Goal: Use online tool/utility: Use online tool/utility

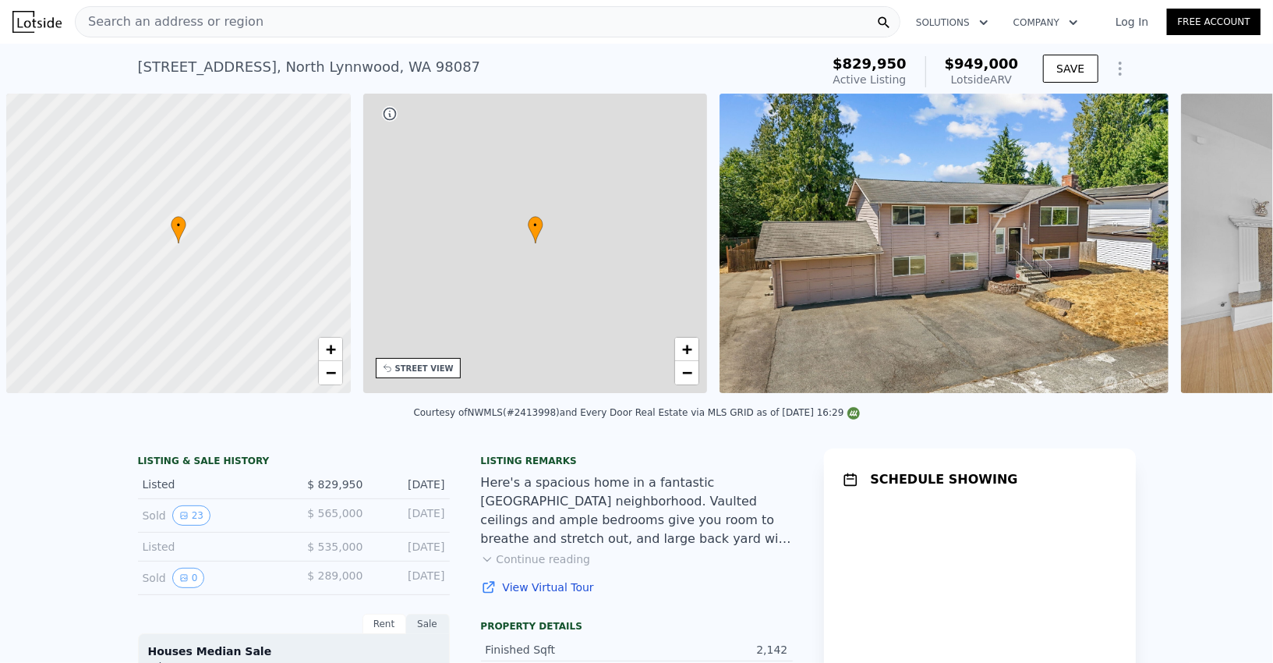
scroll to position [0, 5]
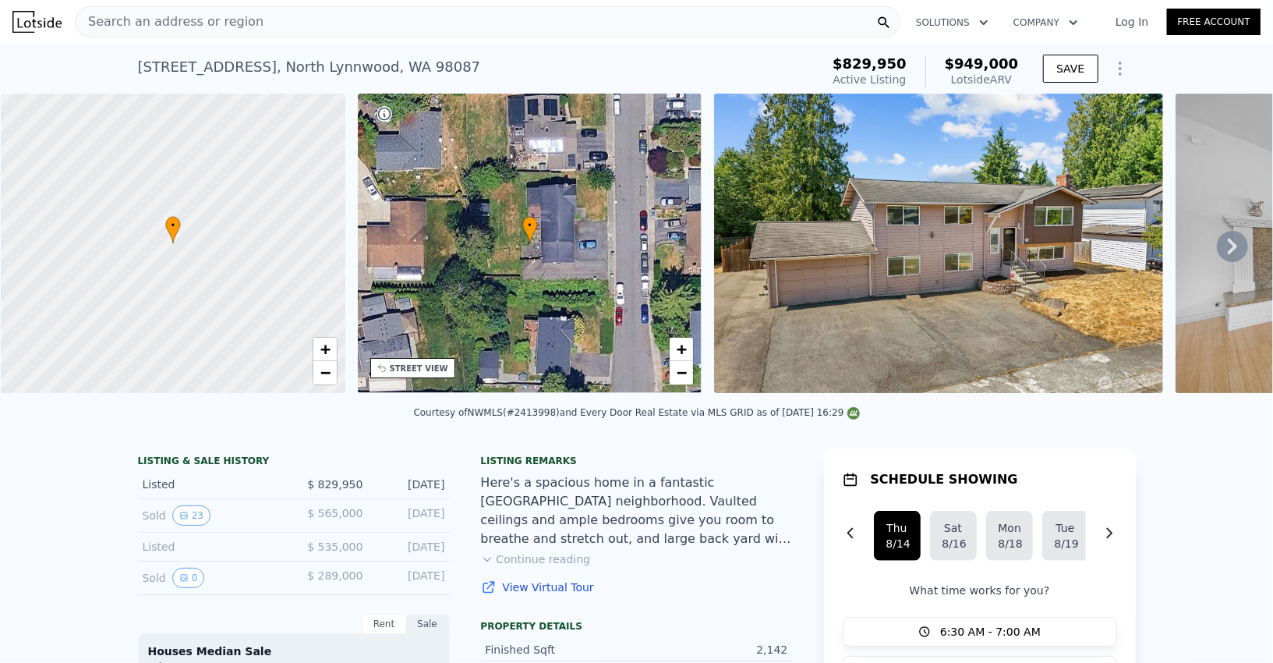
click at [1124, 65] on icon "Show Options" at bounding box center [1120, 68] width 19 height 19
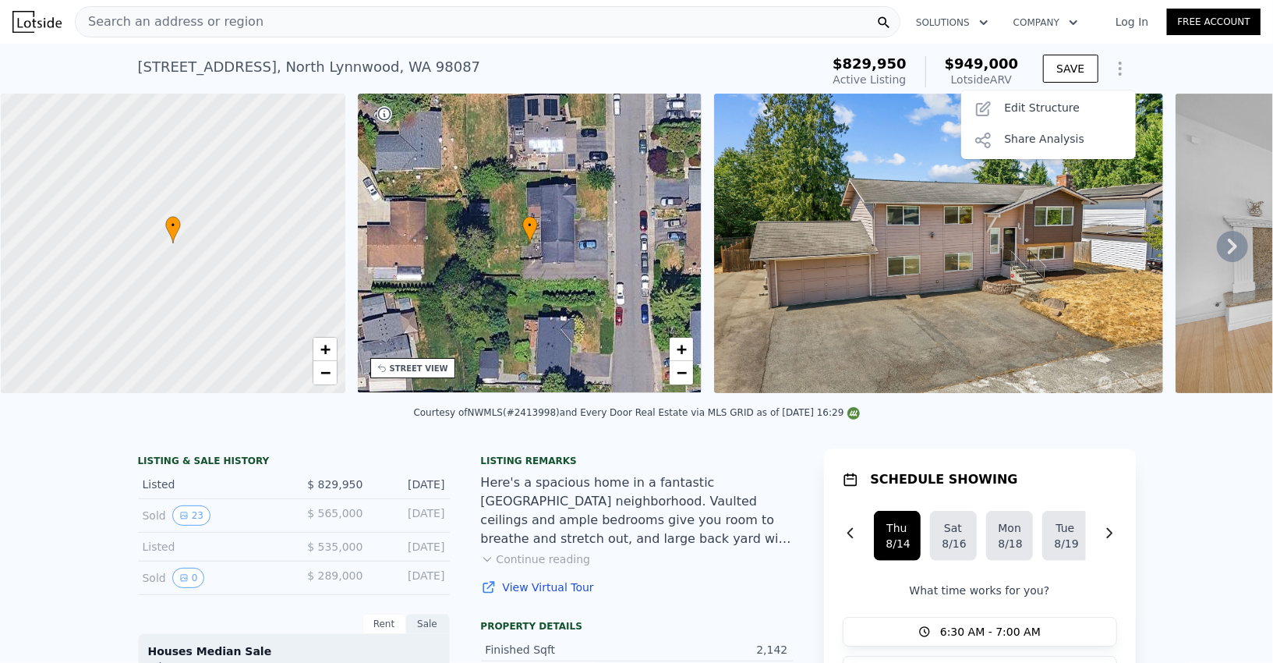
click at [829, 209] on img at bounding box center [938, 243] width 449 height 299
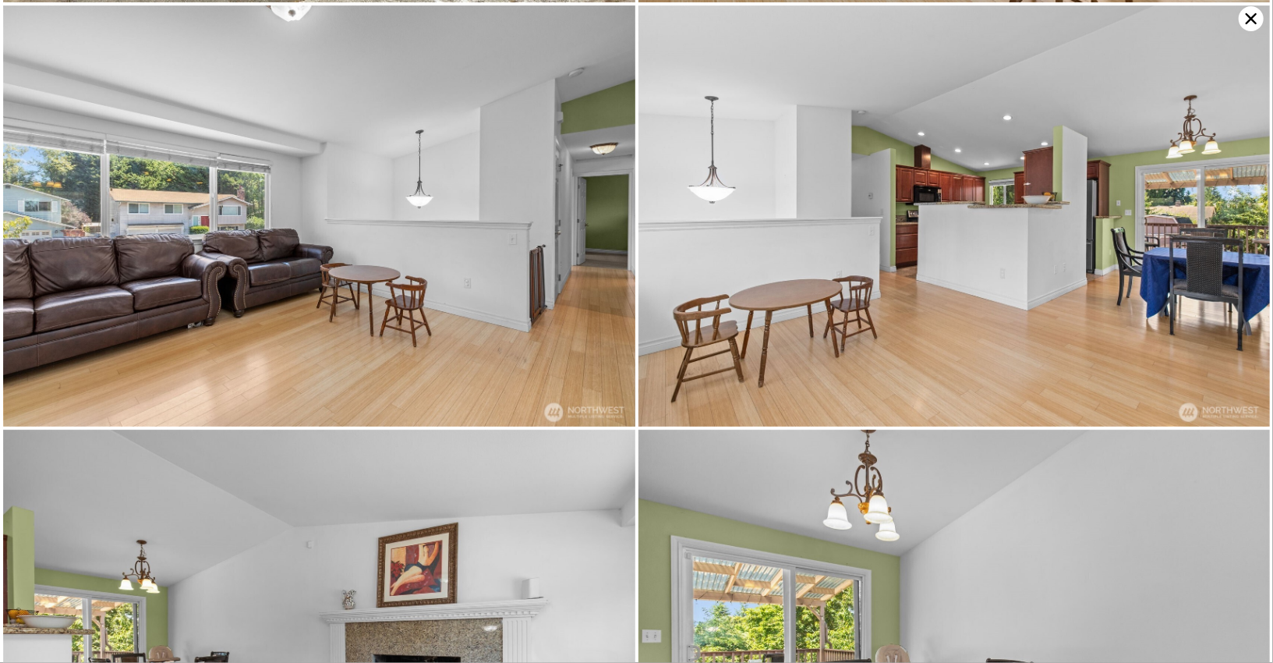
scroll to position [423, 0]
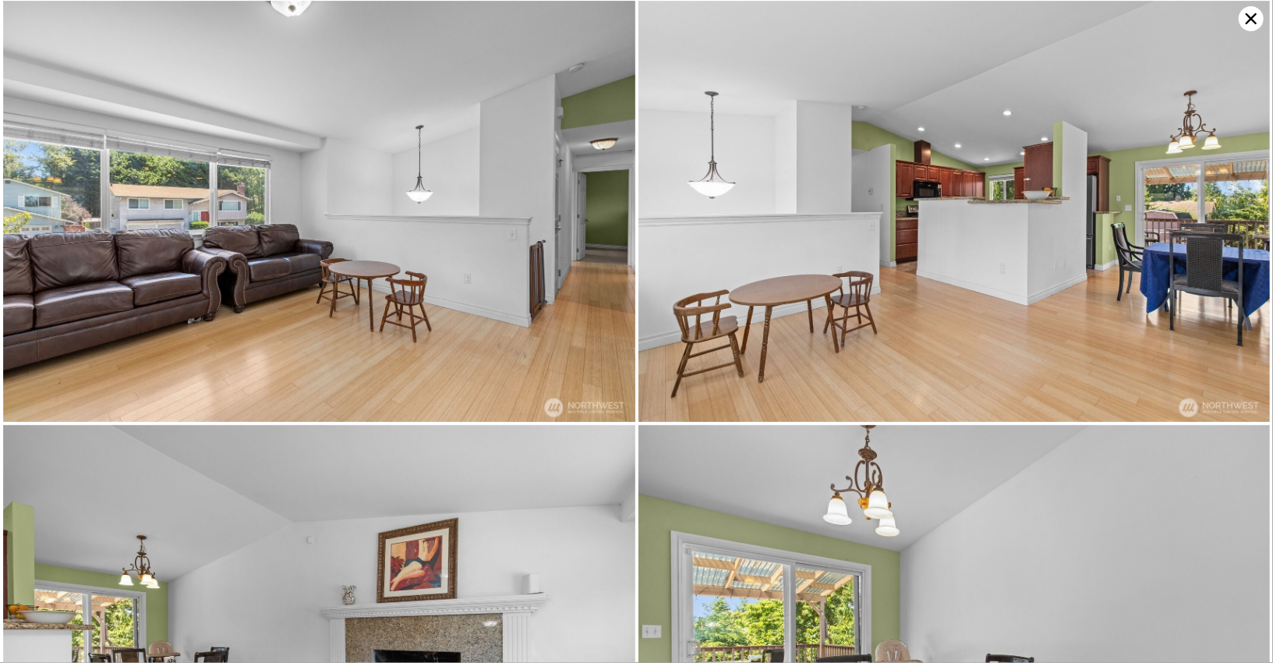
click at [1249, 7] on icon at bounding box center [1251, 18] width 25 height 25
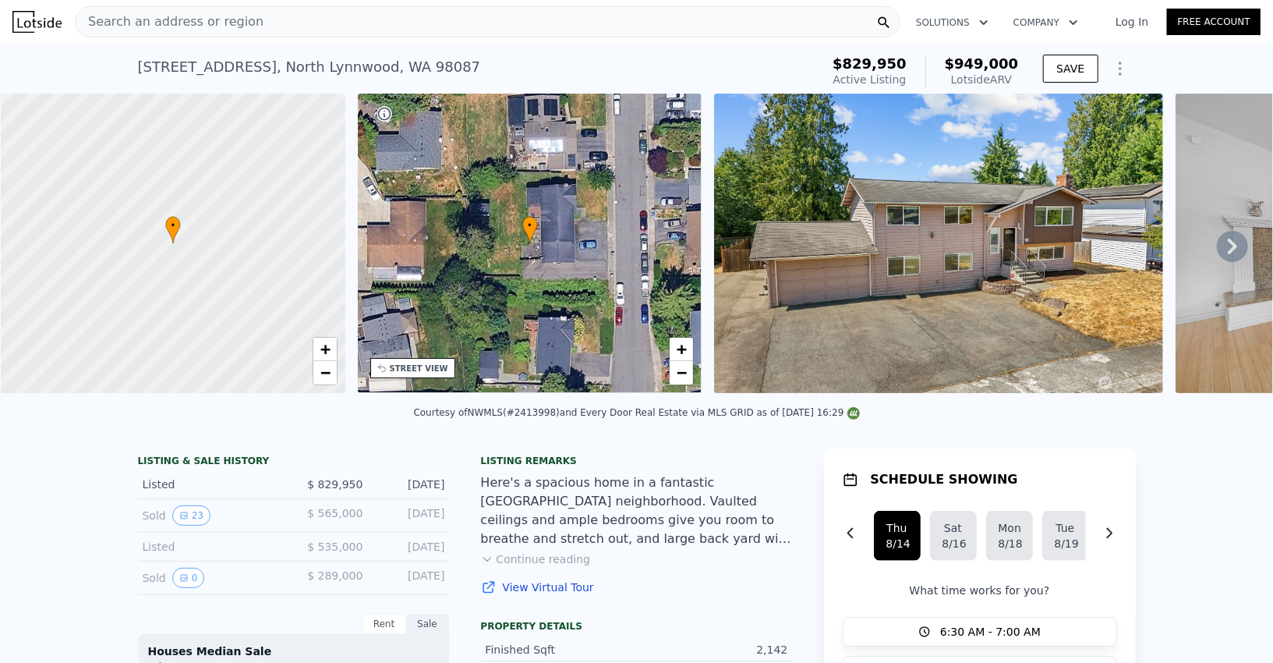
click at [262, 286] on div at bounding box center [172, 243] width 413 height 359
click at [327, 356] on span "+" at bounding box center [325, 348] width 10 height 19
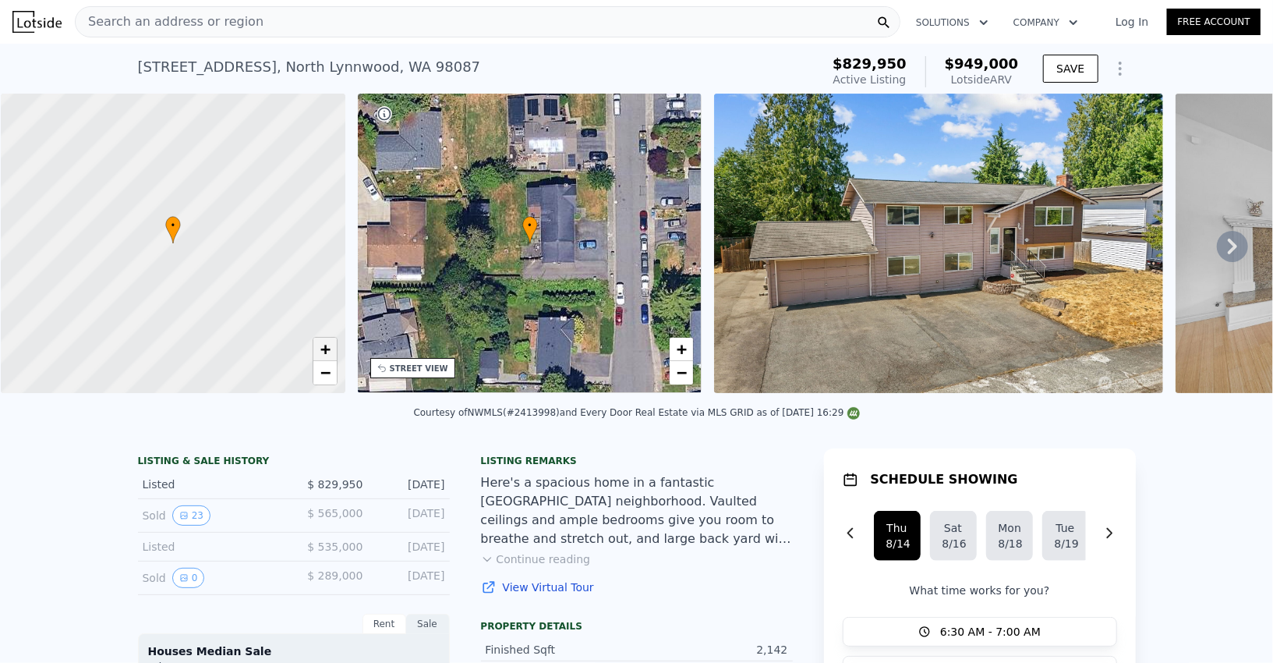
click at [327, 356] on span "+" at bounding box center [325, 348] width 10 height 19
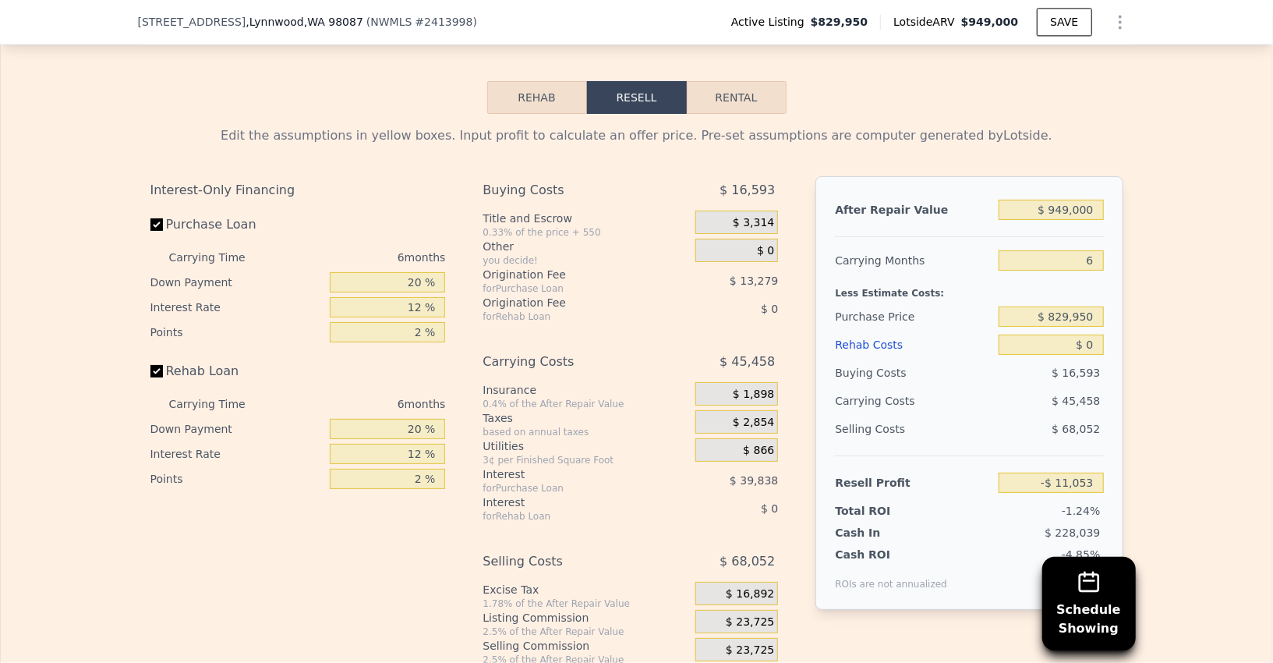
scroll to position [2346, 0]
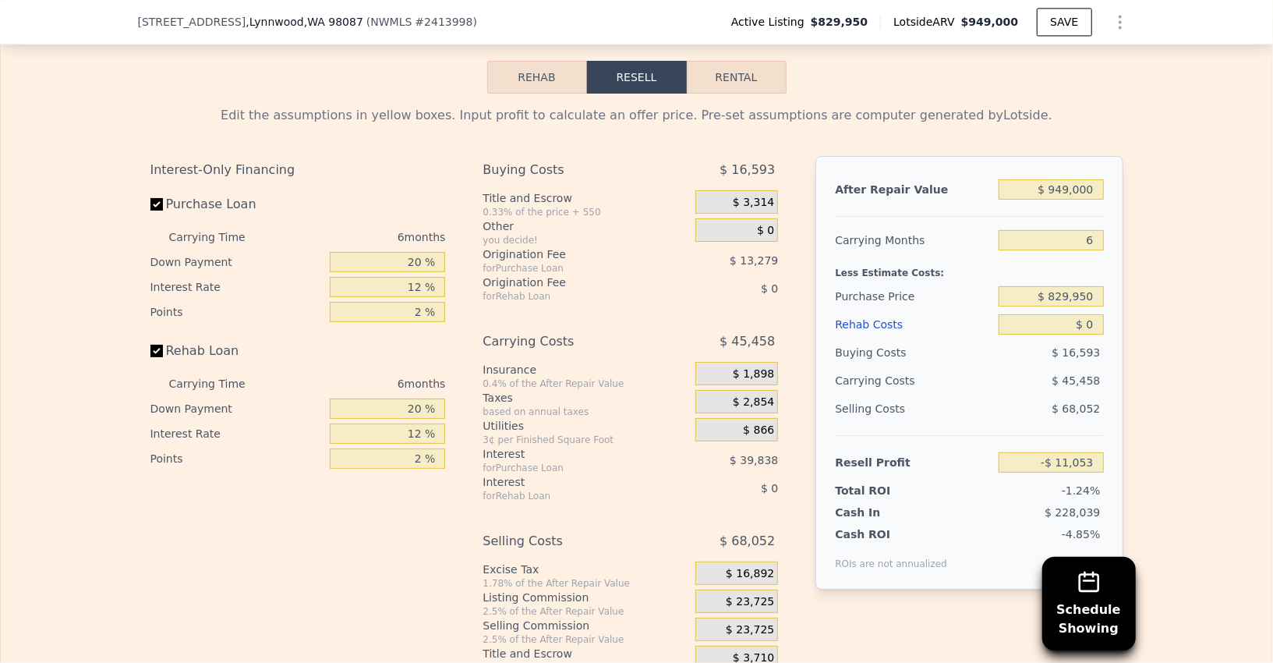
click at [1058, 190] on div "$ 949,000" at bounding box center [1051, 189] width 104 height 28
click at [1064, 180] on input "$ 949,000" at bounding box center [1051, 189] width 104 height 20
type input "$ 1"
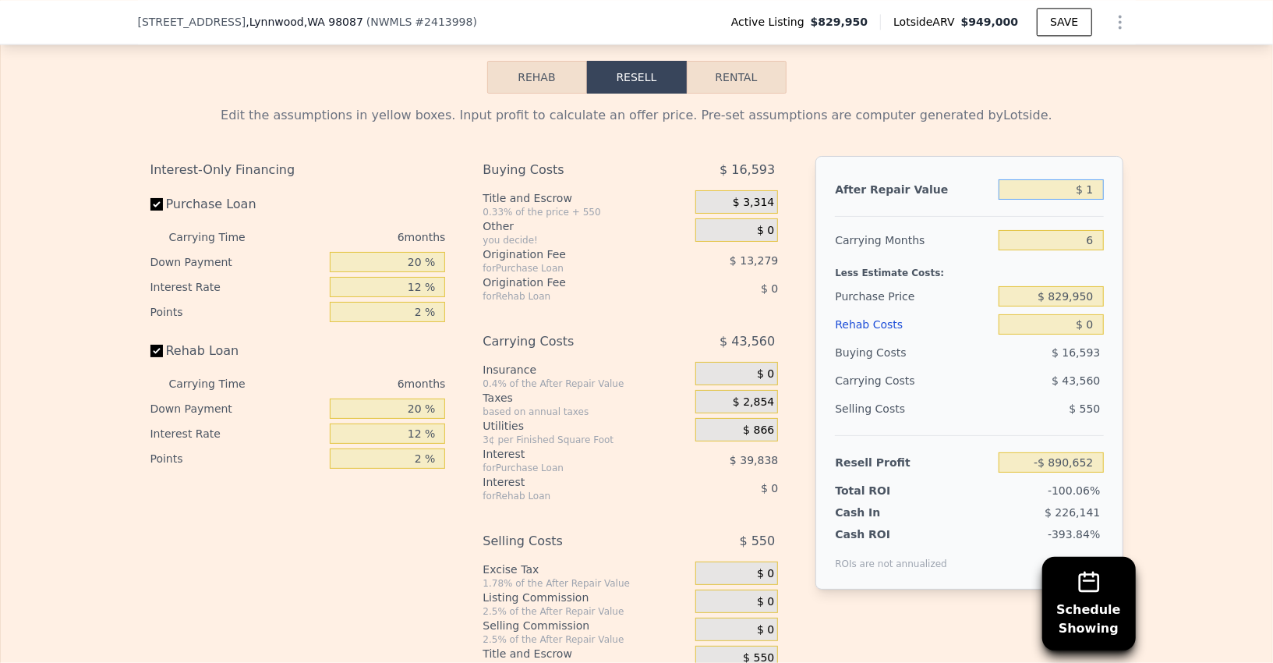
type input "-$ 890,652"
type input "$ 10"
type input "-$ 890,643"
type input "$ 1,050"
type input "-$ 889,679"
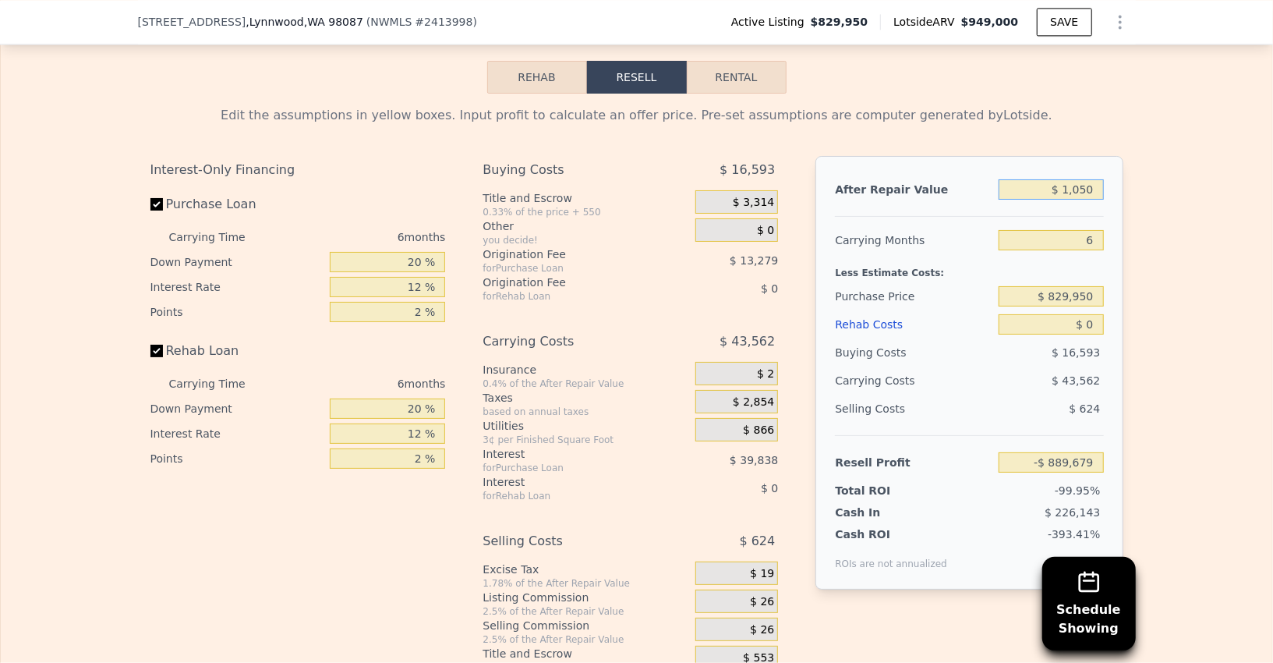
type input "$ 105"
type input "-$ 890,556"
type input "$ 10"
type input "-$ 890,643"
type input "$ 1"
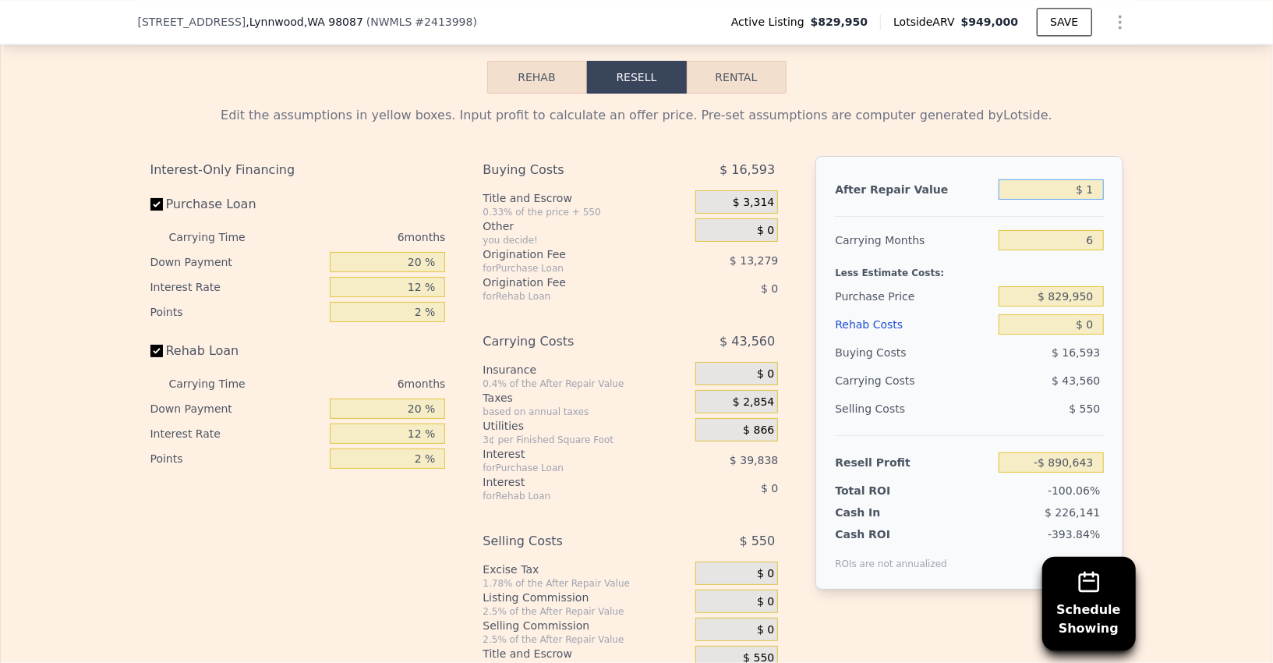
type input "-$ 890,652"
type input "$ 11"
type input "-$ 890,642"
type input "$ 110"
type input "-$ 890,551"
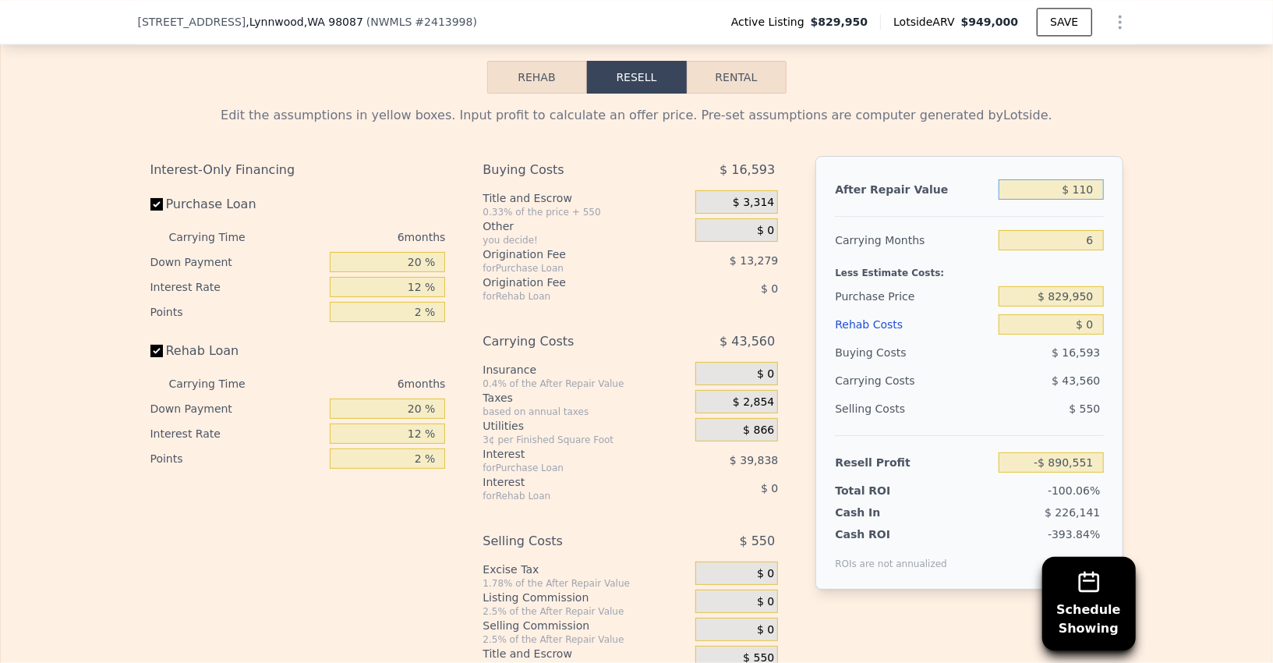
type input "$ 1,100"
type input "-$ 889,635"
type input "$ 11,000"
type input "-$ 880,458"
type input "$ 110,000"
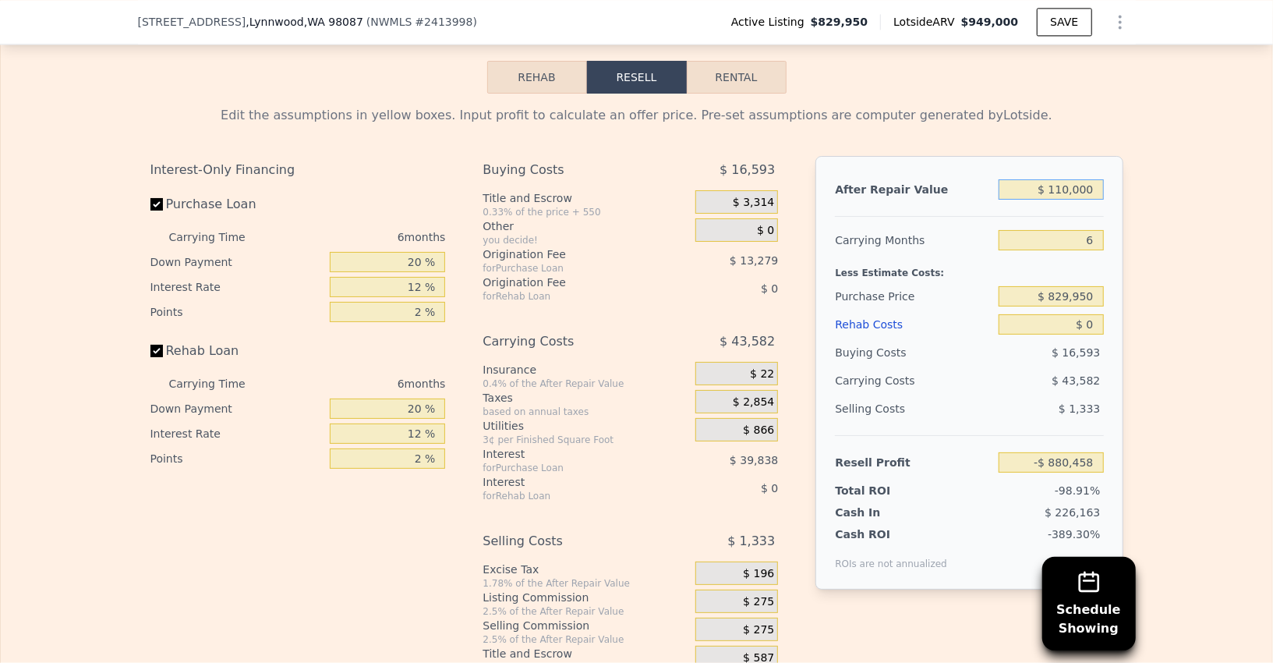
type input "-$ 788,697"
type input "$ 1,100,000"
type input "$ 128,904"
type input "$ 1,100,000"
click at [1089, 314] on input "$ 0" at bounding box center [1051, 324] width 104 height 20
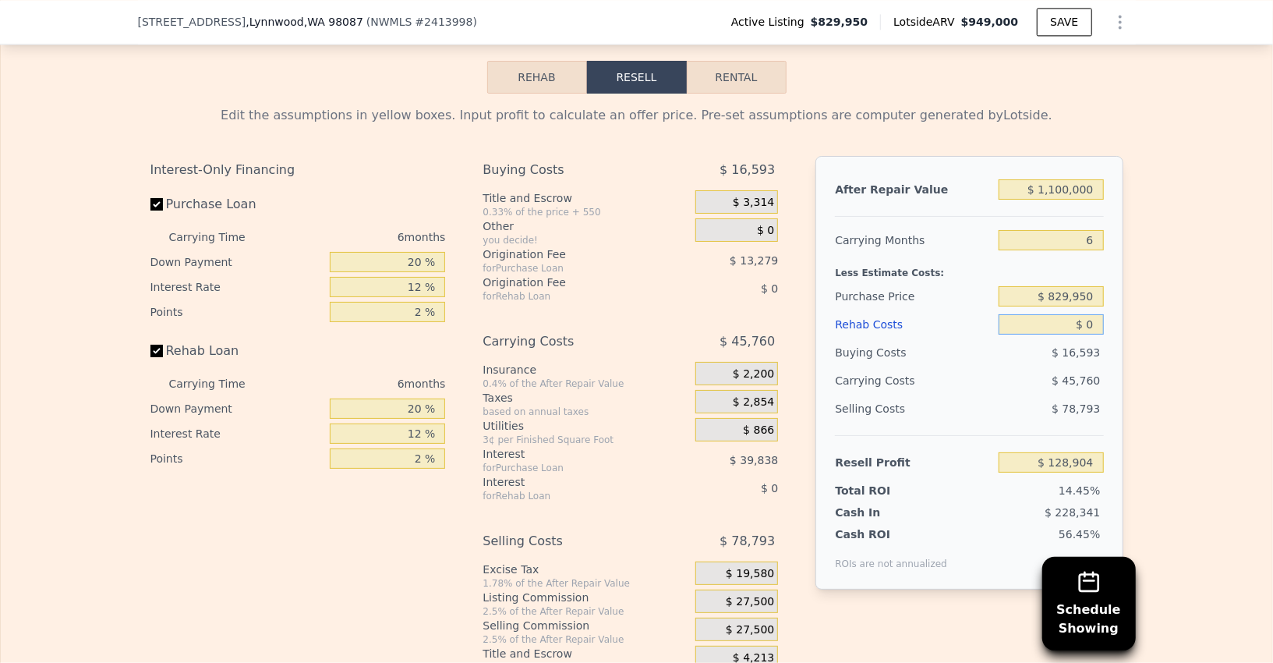
click at [1089, 314] on input "$ 0" at bounding box center [1051, 324] width 104 height 20
type input "$ 2"
type input "$ 128,902"
type input "$ 26"
type input "$ 128,878"
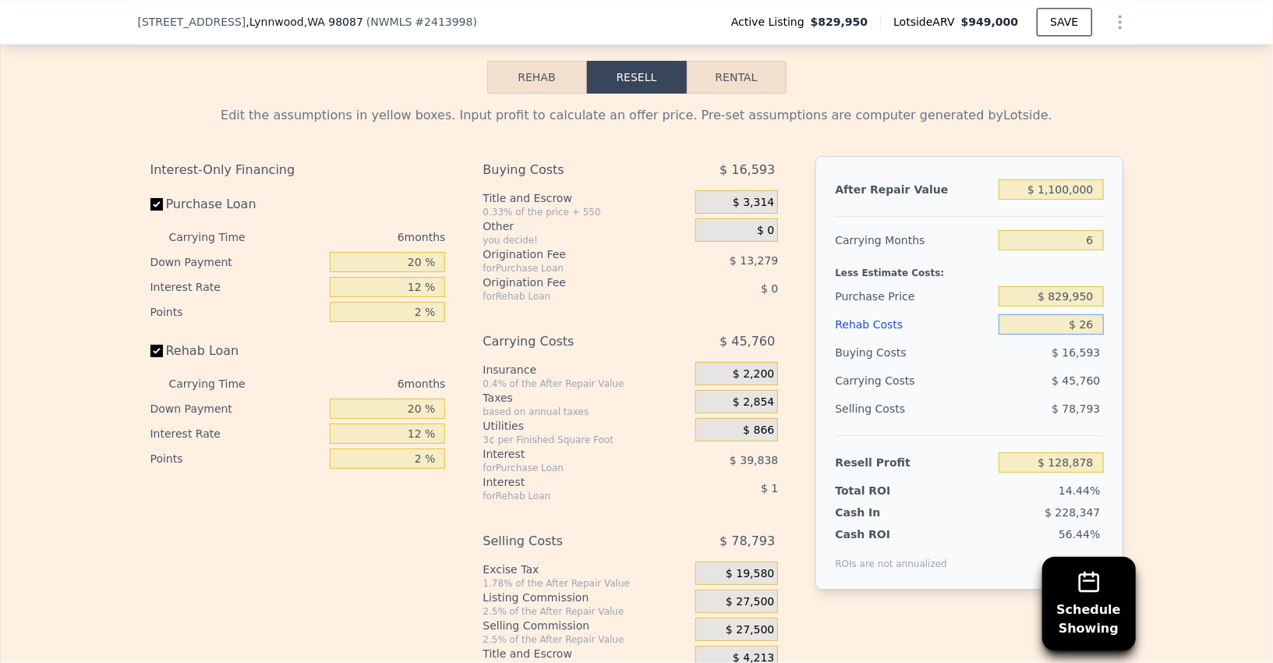
type input "$ 2"
type input "$ 128,902"
type input "$ 25,000"
type input "$ 126,244"
type input "$ 250,000"
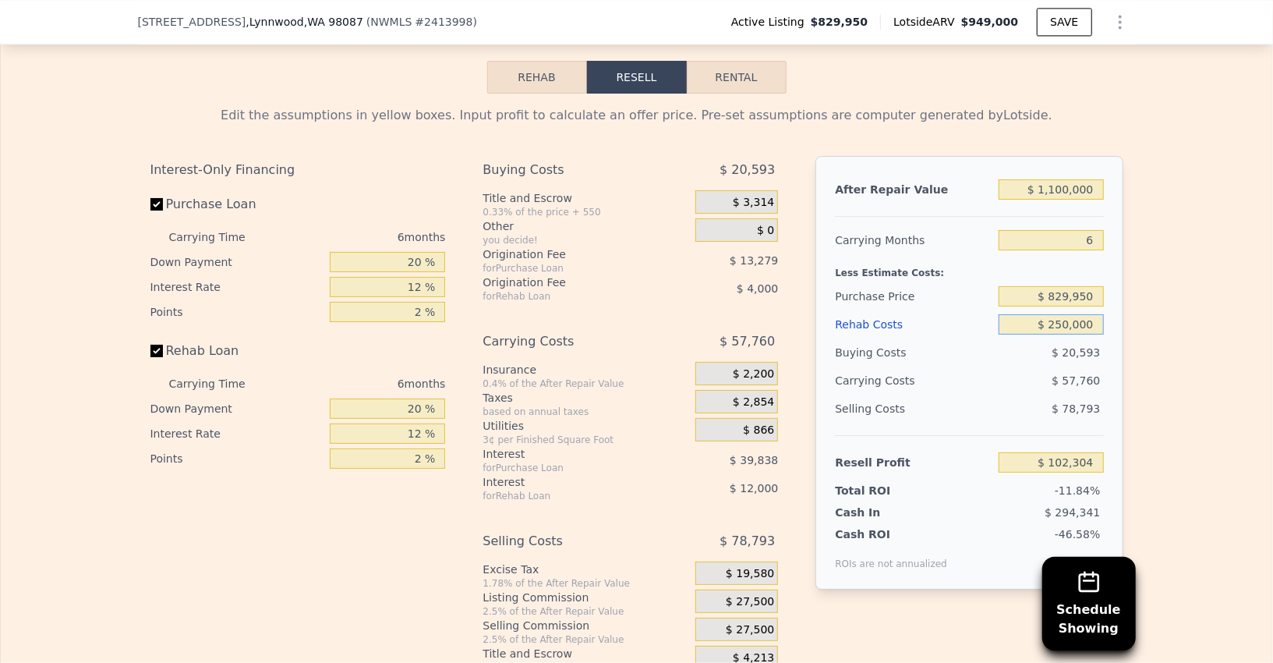
type input "-$ 137,096"
type input "$ 250,000"
click at [1073, 290] on input "$ 829,950" at bounding box center [1051, 296] width 104 height 20
type input "$ 750,000"
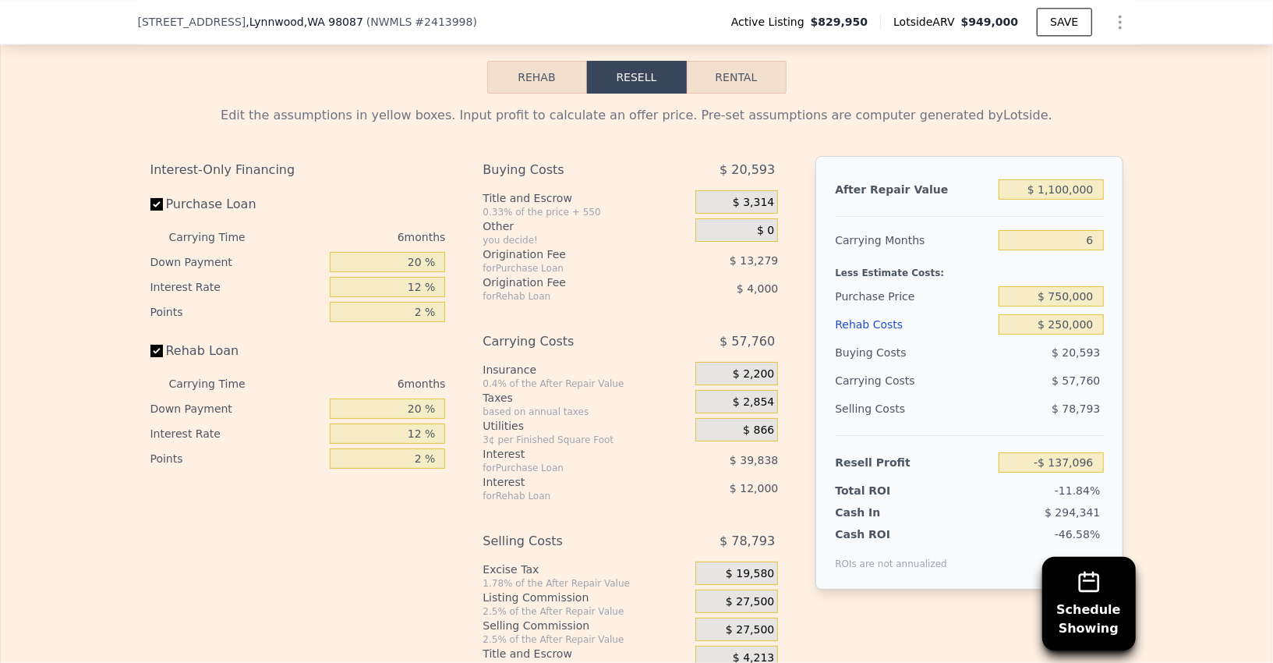
click at [979, 448] on div "Resell Profit" at bounding box center [914, 462] width 158 height 28
type input "-$ 51,761"
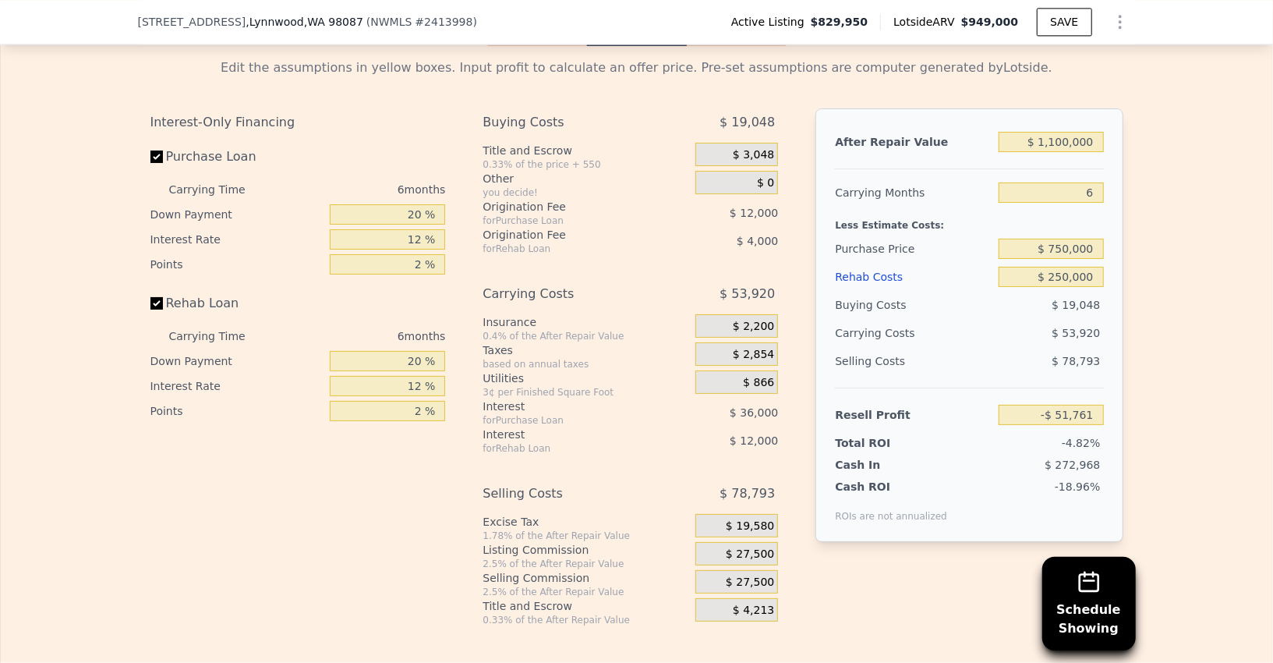
scroll to position [2371, 0]
